Goal: Task Accomplishment & Management: Complete application form

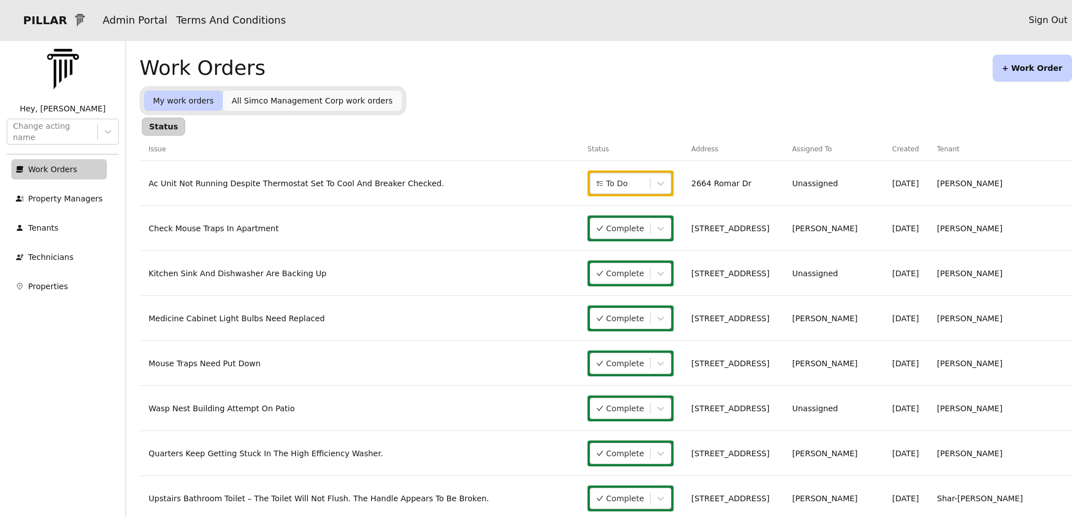
click at [1015, 72] on button "+ Work Order" at bounding box center [1032, 68] width 79 height 27
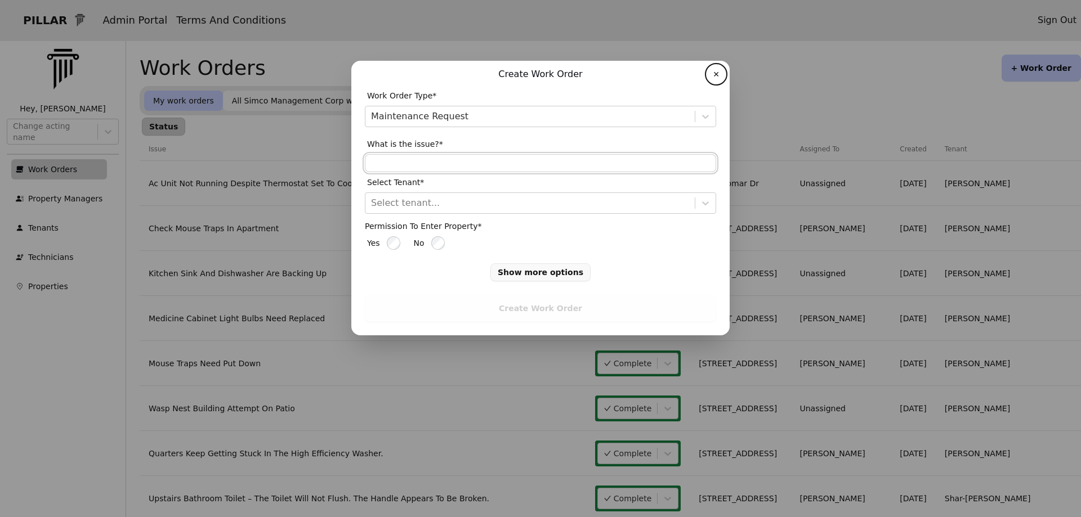
drag, startPoint x: 394, startPoint y: 164, endPoint x: 359, endPoint y: 180, distance: 38.6
click at [387, 173] on div "Work Order Type* Maintenance Request What is the issue?* Select Tenant* Select …" at bounding box center [540, 187] width 351 height 203
type input "**********"
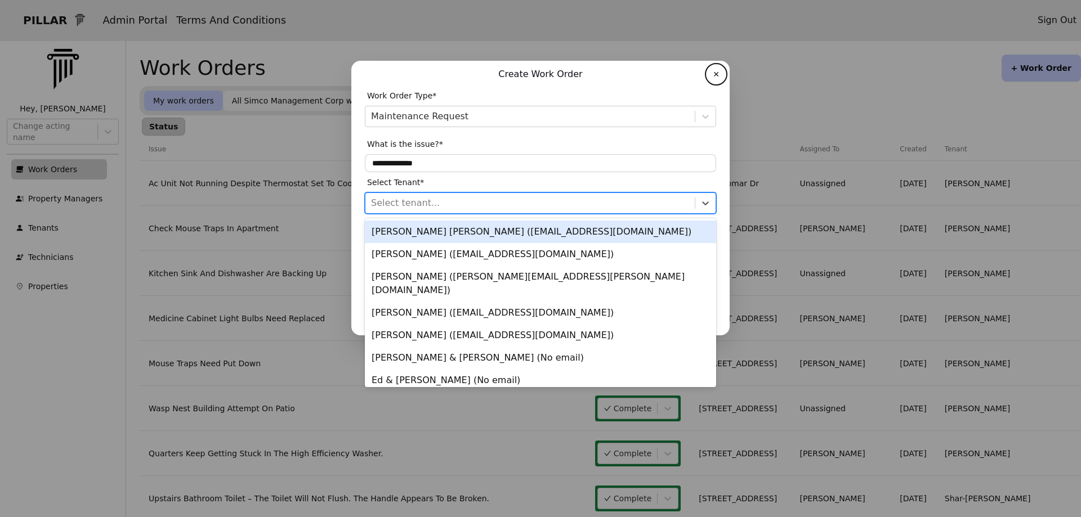
click at [396, 202] on div at bounding box center [530, 203] width 318 height 16
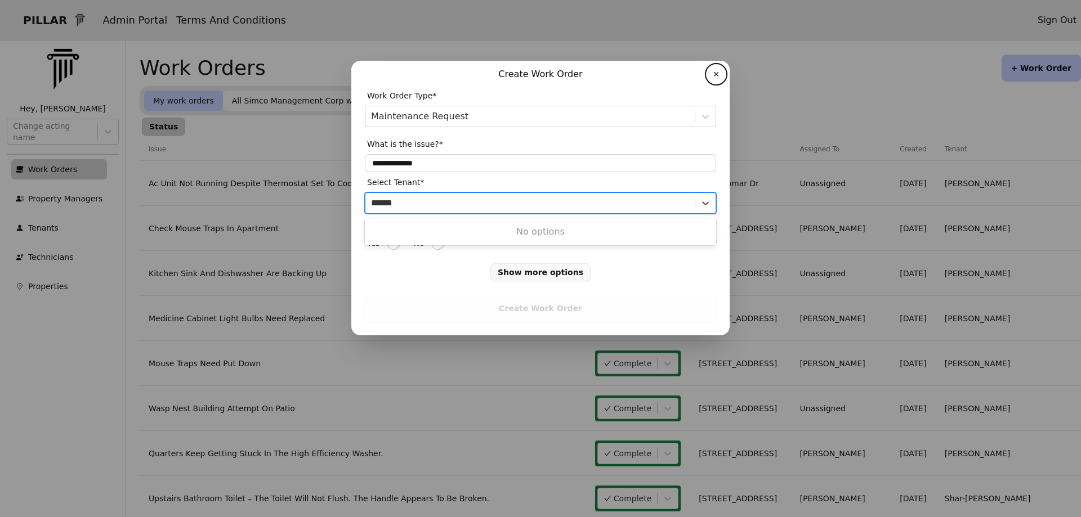
type input "*****"
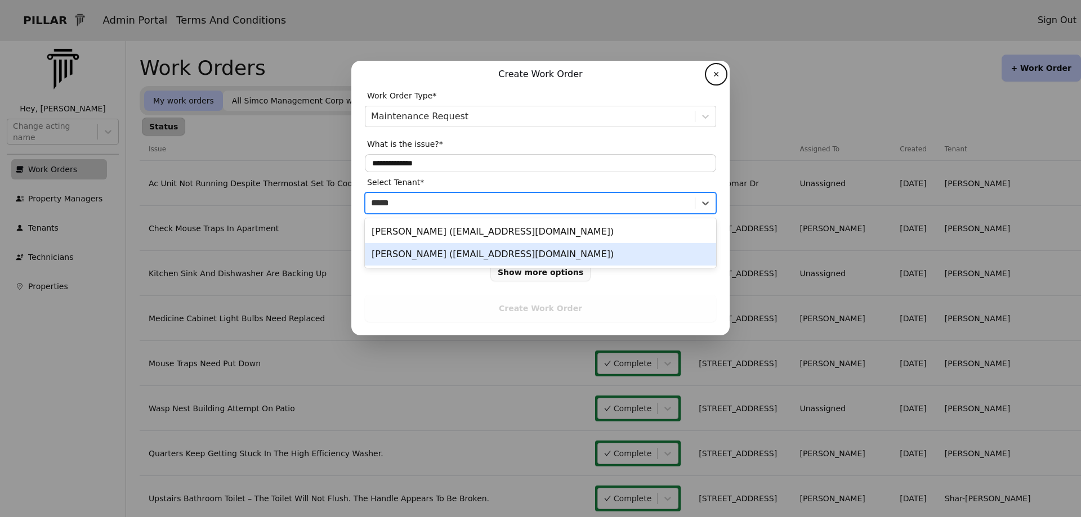
click at [389, 257] on div "[PERSON_NAME] ([EMAIL_ADDRESS][DOMAIN_NAME])" at bounding box center [540, 254] width 351 height 23
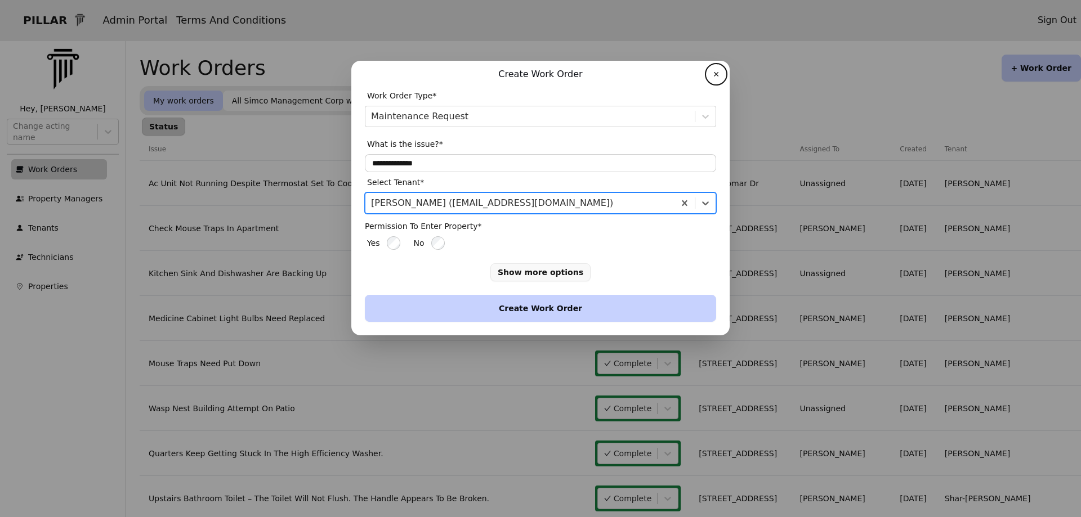
click at [453, 307] on button "Create Work Order" at bounding box center [540, 308] width 351 height 27
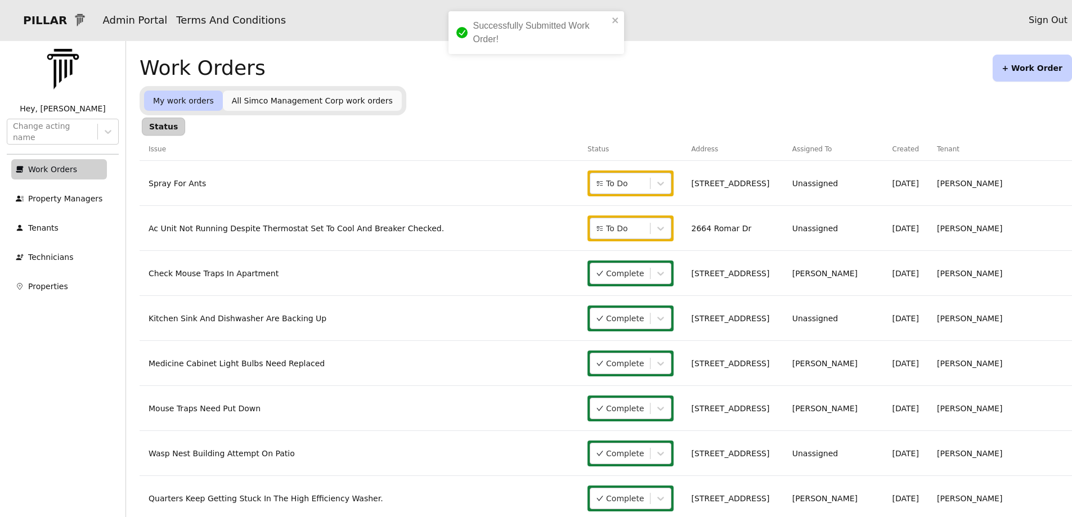
click at [1010, 67] on button "+ Work Order" at bounding box center [1032, 68] width 79 height 27
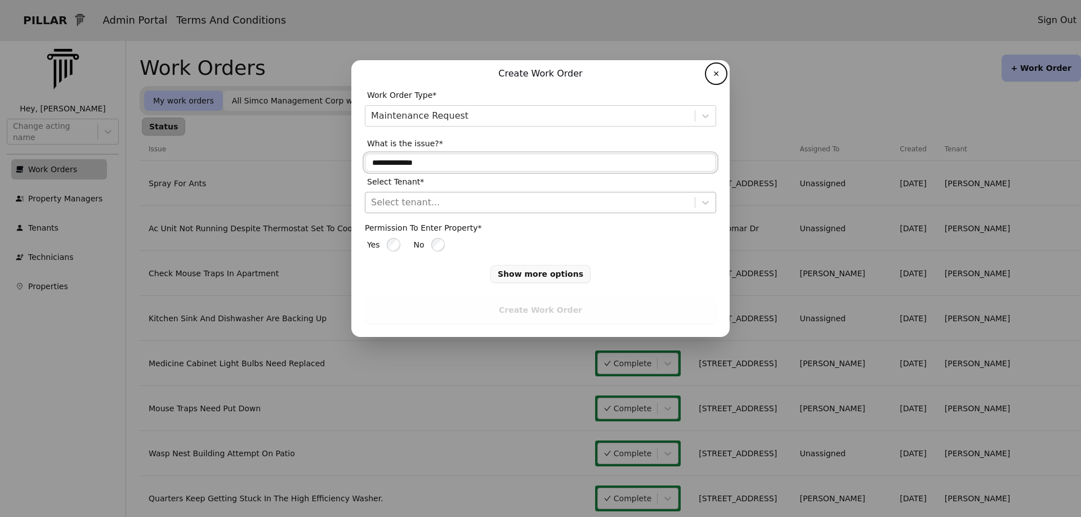
drag, startPoint x: 435, startPoint y: 158, endPoint x: 363, endPoint y: 151, distance: 72.3
click at [412, 160] on input "**********" at bounding box center [540, 163] width 351 height 18
type input "*"
type input "**********"
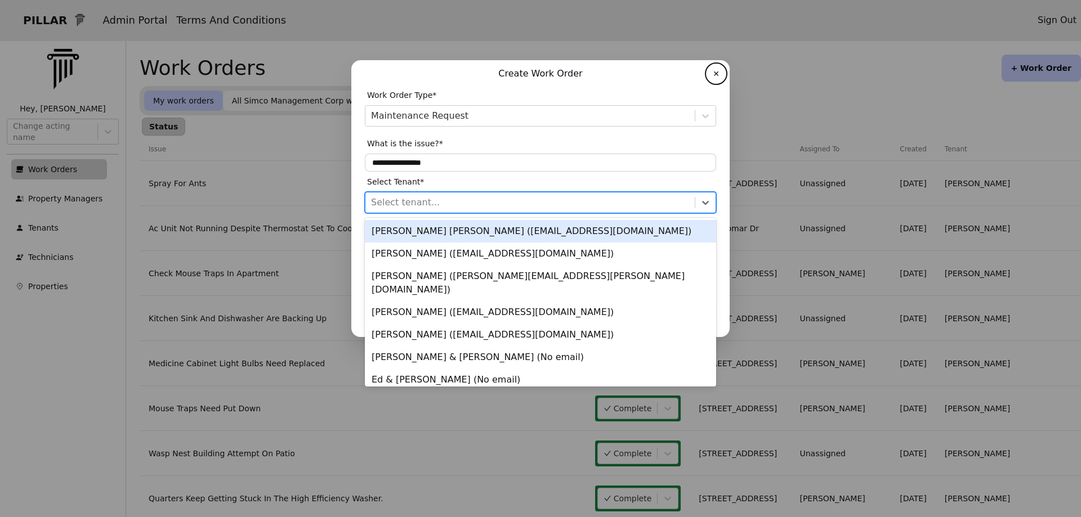
click at [643, 199] on div at bounding box center [530, 203] width 318 height 16
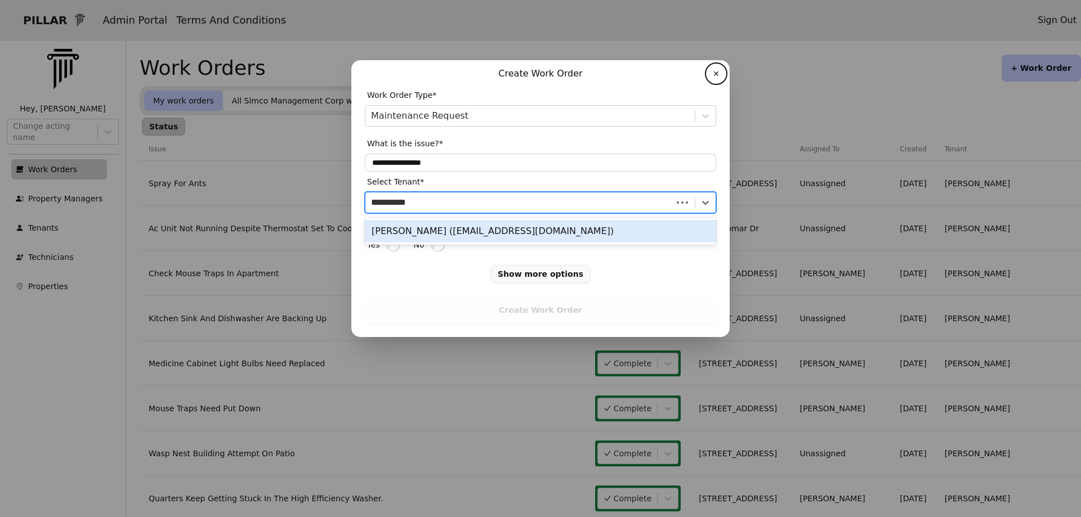
type input "**********"
drag, startPoint x: 395, startPoint y: 231, endPoint x: 405, endPoint y: 251, distance: 22.4
click at [395, 234] on div "[PERSON_NAME] ([EMAIL_ADDRESS][DOMAIN_NAME])" at bounding box center [540, 231] width 351 height 23
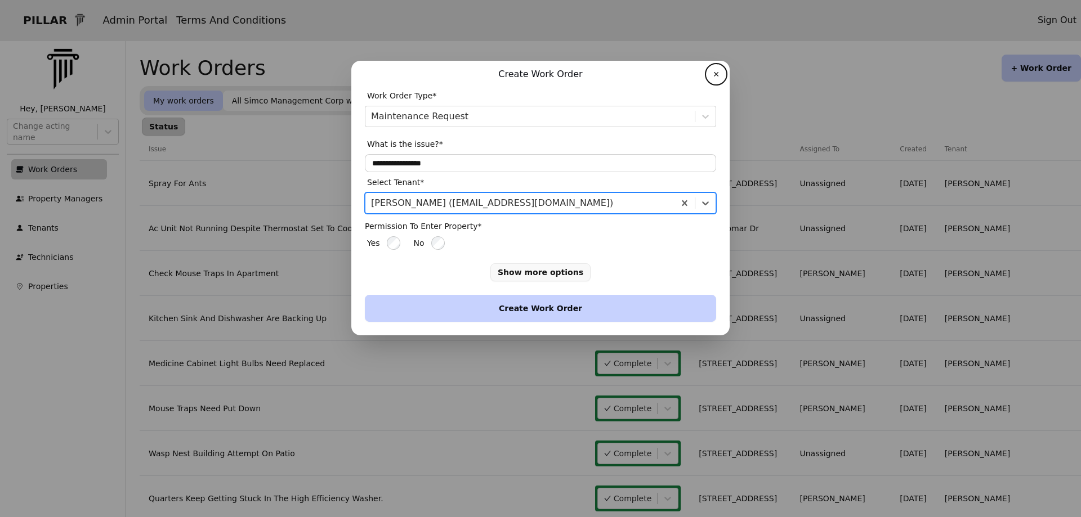
click at [517, 309] on button "Create Work Order" at bounding box center [540, 308] width 351 height 27
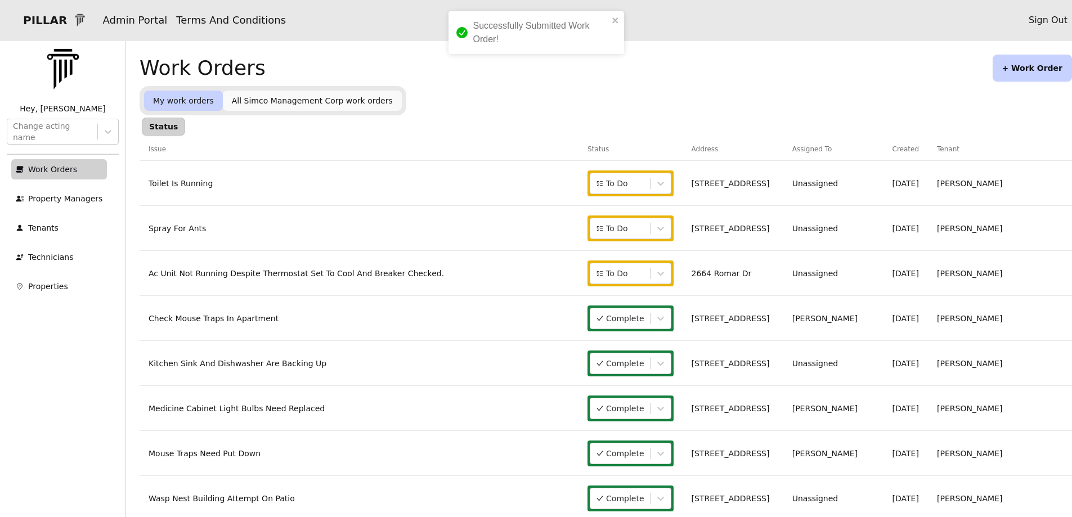
click at [167, 226] on link "Spray For Ants" at bounding box center [177, 228] width 57 height 9
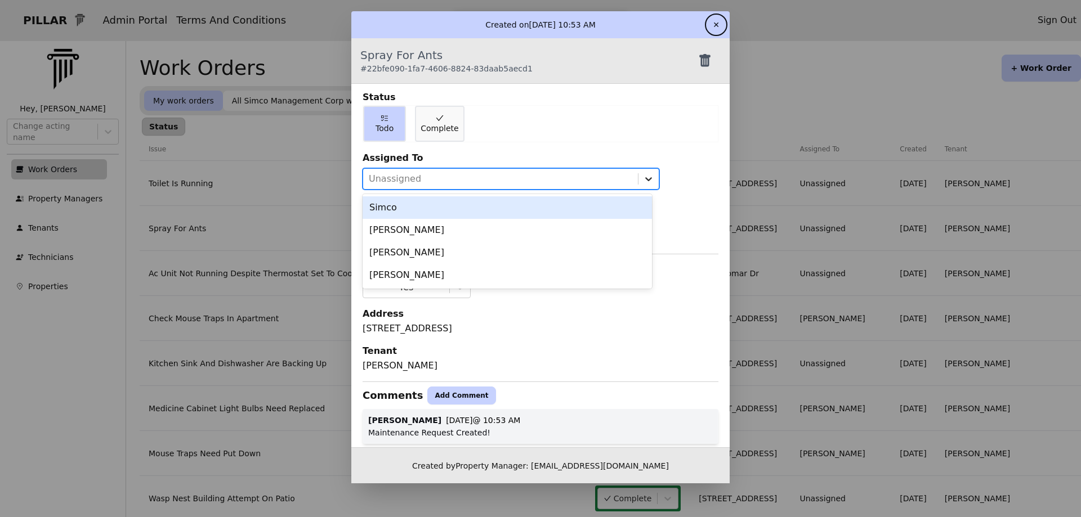
click at [643, 178] on icon at bounding box center [648, 178] width 11 height 11
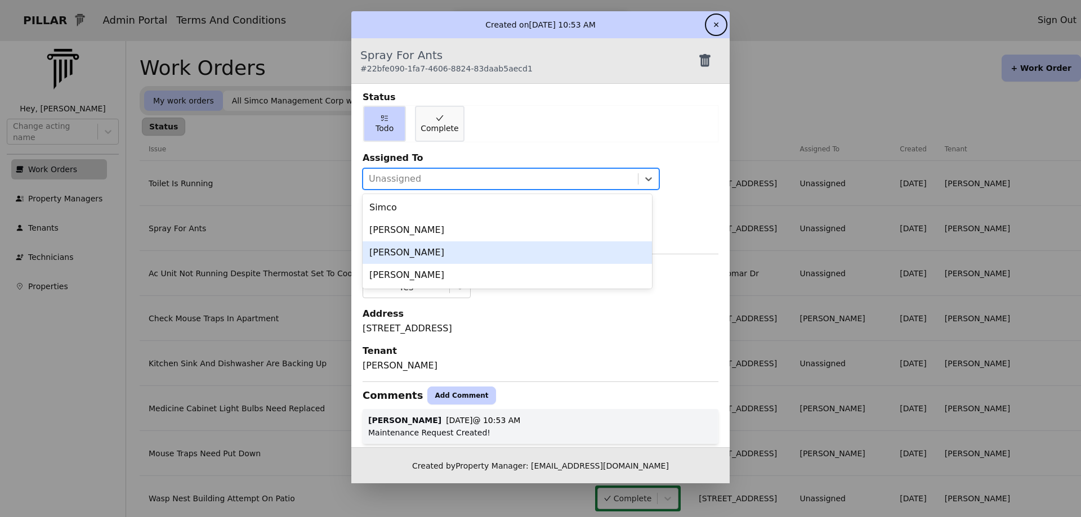
click at [430, 256] on div "[PERSON_NAME]" at bounding box center [507, 252] width 289 height 23
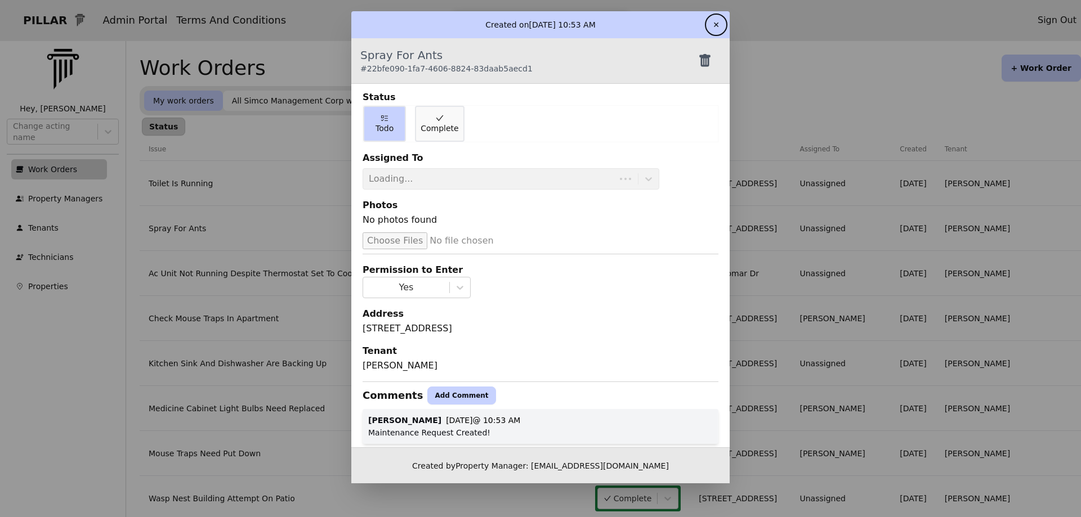
click at [712, 23] on button "✕" at bounding box center [716, 25] width 18 height 18
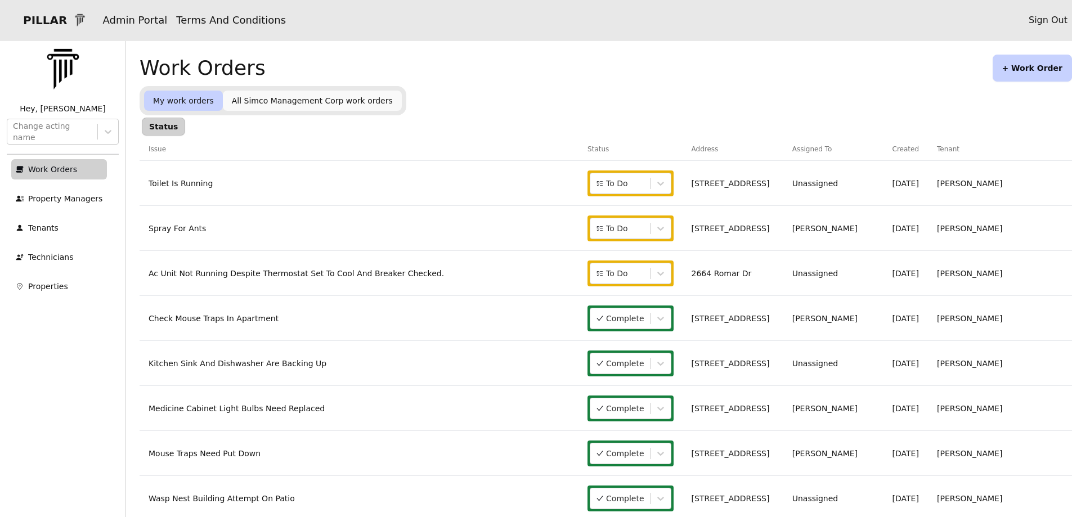
click at [194, 182] on link "Toilet Is Running" at bounding box center [181, 183] width 64 height 9
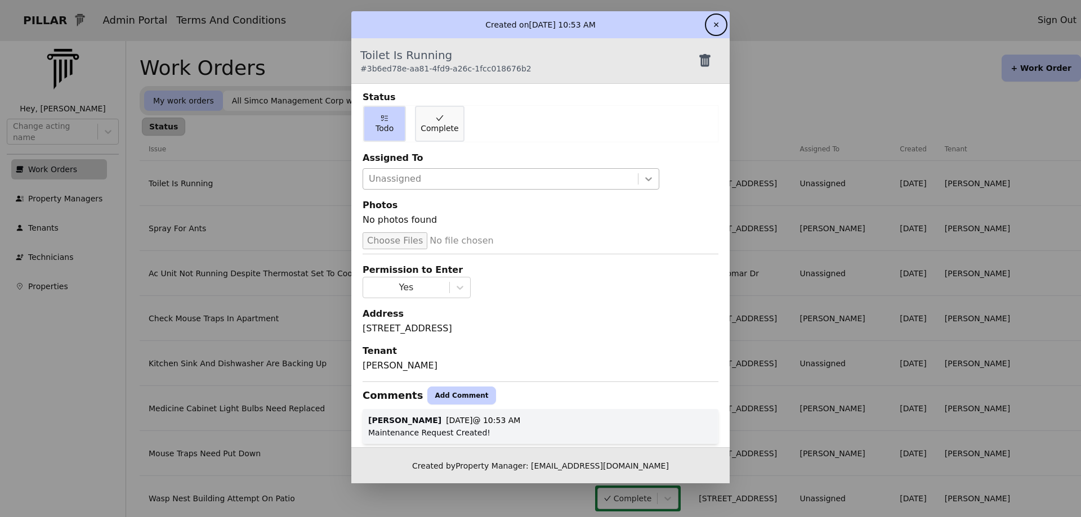
click at [645, 181] on icon at bounding box center [648, 179] width 7 height 4
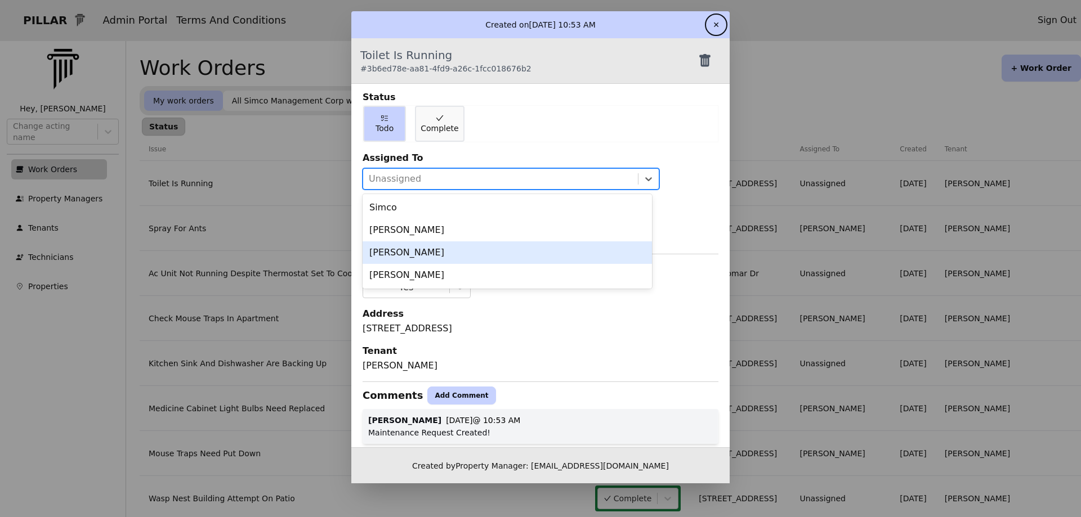
click at [477, 253] on div "[PERSON_NAME]" at bounding box center [507, 252] width 289 height 23
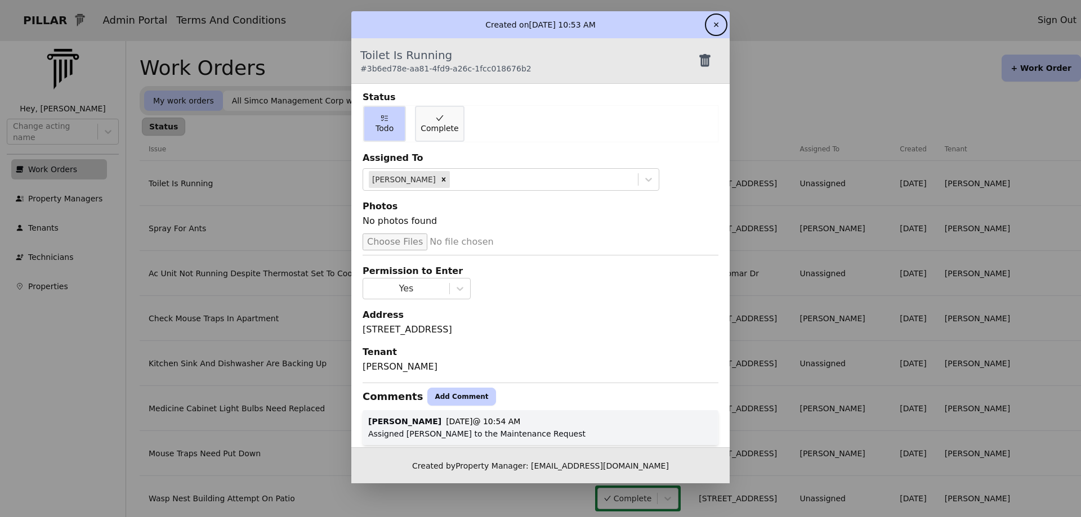
click at [717, 25] on button "✕" at bounding box center [716, 25] width 18 height 18
